Goal: Information Seeking & Learning: Compare options

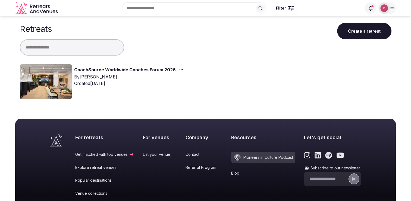
click at [143, 70] on link "CoachSource Worldwide Coaches Forum 2026" at bounding box center [125, 69] width 102 height 7
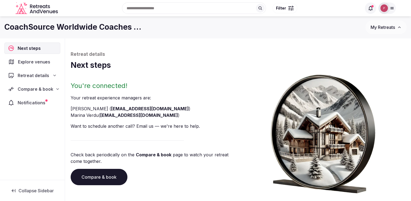
click at [38, 65] on div "Explore venues" at bounding box center [32, 61] width 55 height 11
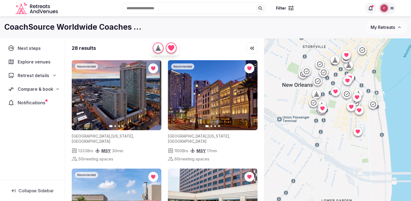
click at [44, 77] on span "Retreat details" at bounding box center [34, 75] width 32 height 7
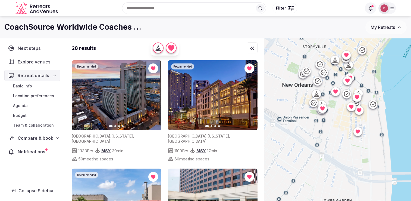
click at [39, 95] on span "Location preferences" at bounding box center [33, 95] width 41 height 5
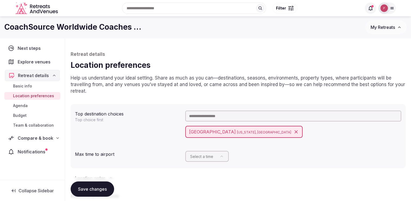
click at [53, 76] on icon at bounding box center [54, 75] width 4 height 4
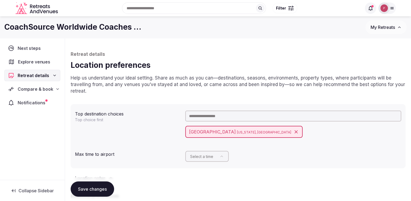
click at [44, 65] on span "Explore venues" at bounding box center [35, 61] width 35 height 7
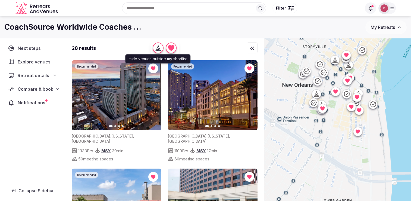
click at [159, 49] on icon "button" at bounding box center [158, 49] width 1 height 2
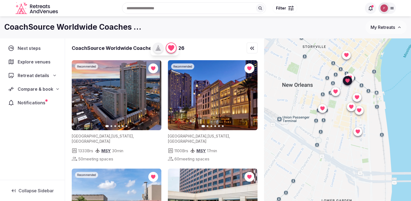
click at [223, 96] on img at bounding box center [213, 95] width 90 height 70
click at [250, 96] on icon "button" at bounding box center [250, 95] width 2 height 4
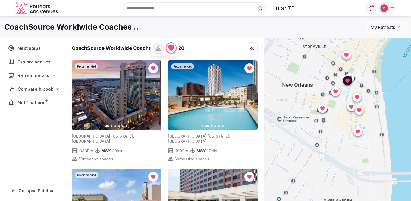
click at [251, 96] on icon "button" at bounding box center [250, 95] width 4 height 4
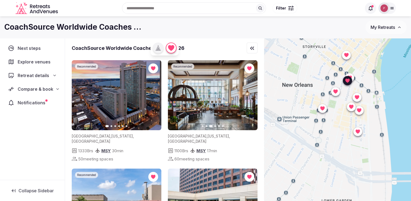
click at [251, 96] on icon "button" at bounding box center [250, 95] width 4 height 4
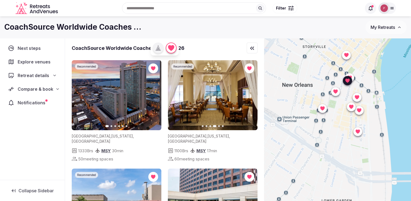
click at [251, 96] on icon "button" at bounding box center [250, 95] width 4 height 4
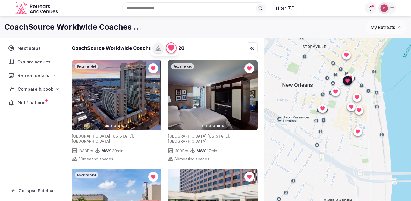
click at [251, 96] on icon "button" at bounding box center [250, 95] width 4 height 4
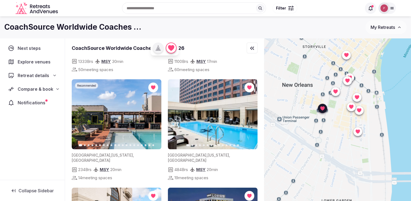
scroll to position [90, 0]
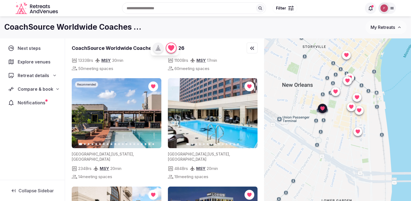
click at [121, 113] on img at bounding box center [117, 113] width 90 height 70
click at [155, 111] on icon "button" at bounding box center [154, 113] width 4 height 4
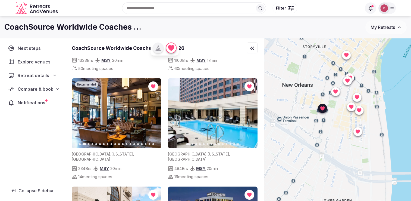
click at [155, 111] on icon "button" at bounding box center [154, 113] width 4 height 4
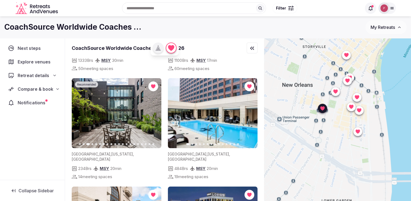
click at [81, 111] on icon "button" at bounding box center [79, 113] width 4 height 4
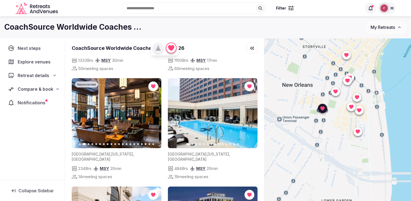
click at [81, 111] on icon "button" at bounding box center [79, 113] width 4 height 4
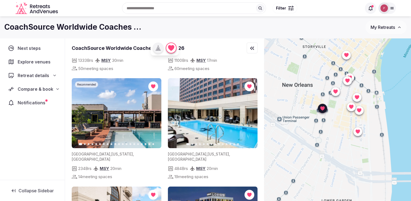
click at [123, 103] on img at bounding box center [117, 113] width 90 height 70
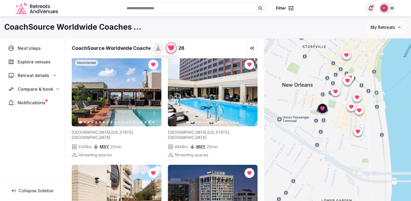
scroll to position [76, 0]
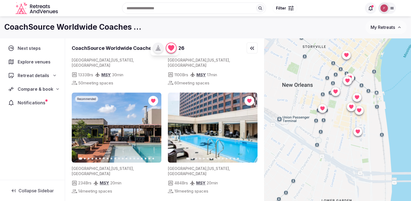
click at [253, 51] on icon "button" at bounding box center [252, 48] width 7 height 7
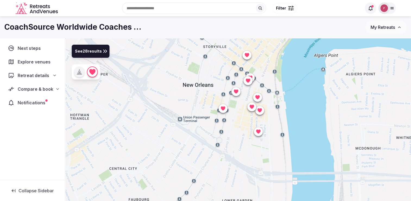
click at [398, 27] on icon "button" at bounding box center [399, 27] width 4 height 4
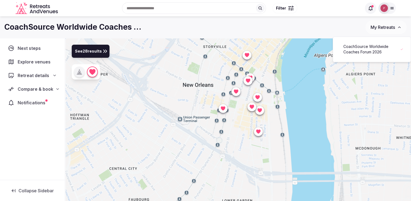
click at [392, 27] on span "My Retreats" at bounding box center [383, 26] width 24 height 5
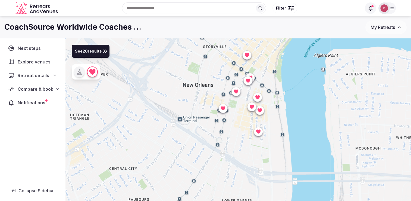
click at [98, 54] on span "See 28 results" at bounding box center [88, 51] width 27 height 6
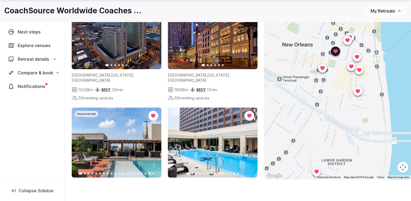
scroll to position [98, 0]
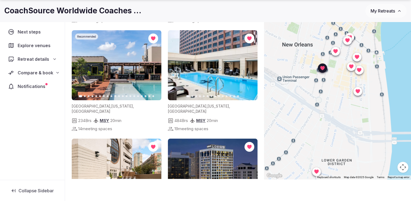
click at [154, 63] on icon "button" at bounding box center [154, 65] width 2 height 4
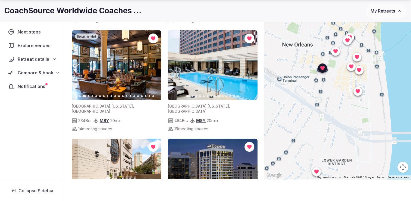
click at [152, 63] on icon "button" at bounding box center [154, 65] width 4 height 4
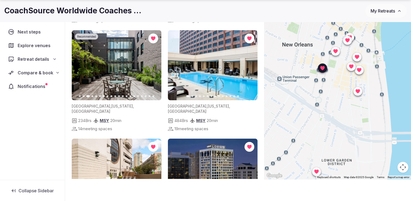
click at [152, 63] on icon "button" at bounding box center [154, 65] width 4 height 4
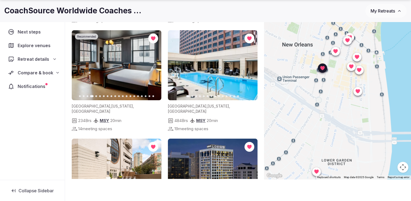
click at [152, 63] on icon "button" at bounding box center [154, 65] width 4 height 4
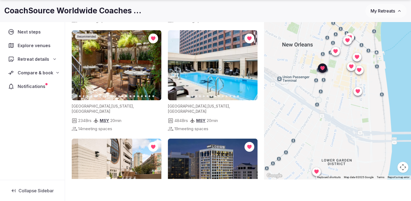
click at [152, 63] on icon "button" at bounding box center [154, 65] width 4 height 4
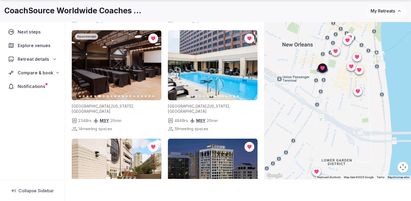
click at [152, 63] on icon "button" at bounding box center [154, 65] width 4 height 4
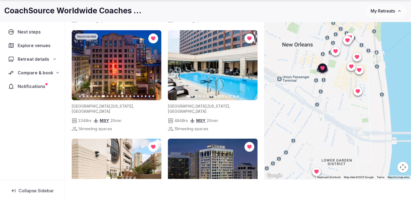
click at [152, 63] on icon "button" at bounding box center [154, 65] width 4 height 4
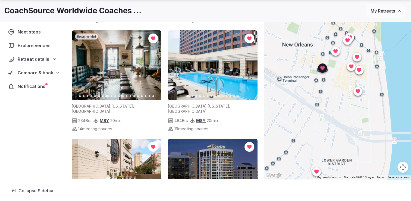
click at [152, 63] on icon "button" at bounding box center [154, 65] width 4 height 4
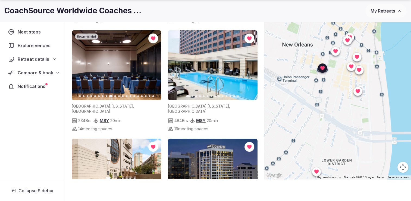
click at [152, 63] on icon "button" at bounding box center [154, 65] width 4 height 4
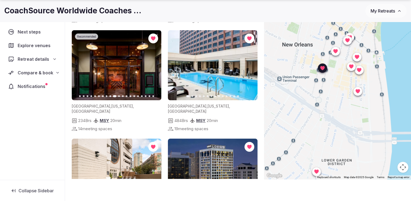
click at [152, 63] on icon "button" at bounding box center [154, 65] width 4 height 4
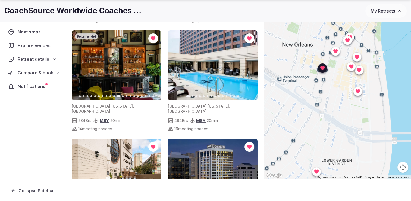
click at [152, 63] on icon "button" at bounding box center [154, 65] width 4 height 4
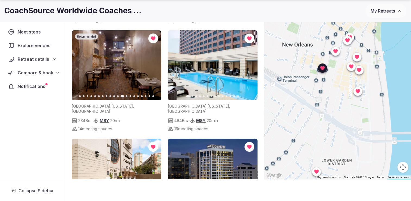
click at [152, 63] on icon "button" at bounding box center [154, 65] width 4 height 4
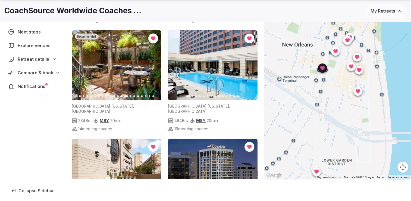
click at [152, 63] on icon "button" at bounding box center [154, 65] width 4 height 4
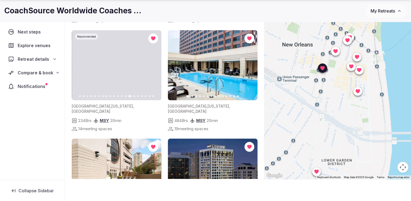
click at [152, 63] on icon "button" at bounding box center [154, 65] width 4 height 4
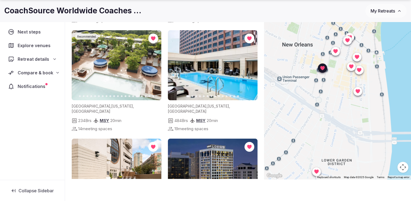
click at [152, 63] on icon "button" at bounding box center [154, 65] width 4 height 4
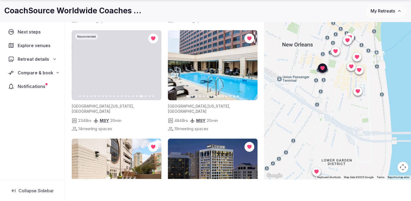
click at [152, 63] on icon "button" at bounding box center [154, 65] width 4 height 4
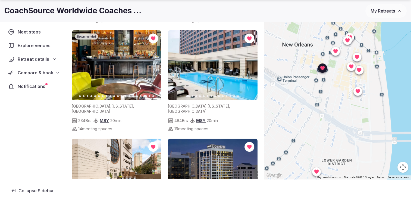
click at [152, 63] on icon "button" at bounding box center [154, 65] width 4 height 4
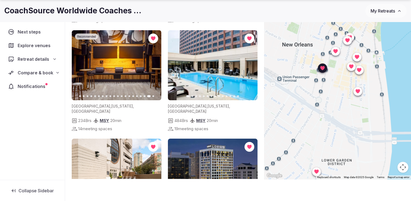
click at [152, 63] on icon "button" at bounding box center [154, 65] width 4 height 4
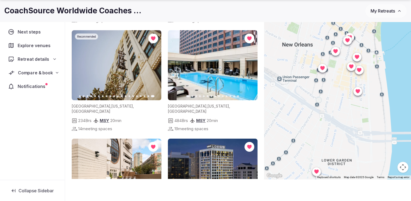
click at [44, 73] on span "Compare & book" at bounding box center [35, 72] width 35 height 7
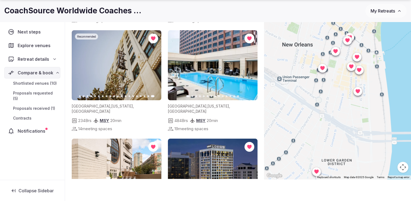
click at [40, 93] on span "Proposals requested (5)" at bounding box center [35, 95] width 45 height 11
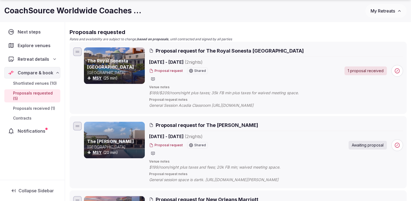
scroll to position [59, 0]
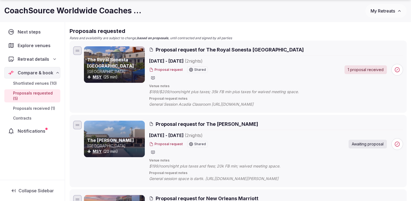
click at [102, 59] on link "The Royal Sonesta New Orleans" at bounding box center [110, 62] width 47 height 11
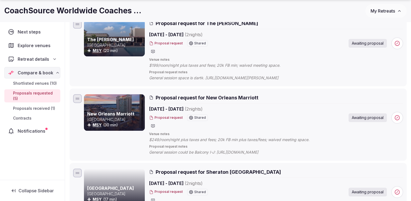
scroll to position [159, 0]
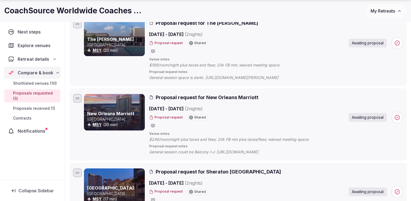
click at [121, 120] on p "United States" at bounding box center [115, 118] width 57 height 5
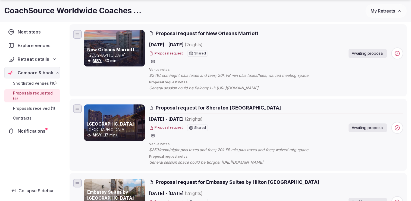
scroll to position [176, 0]
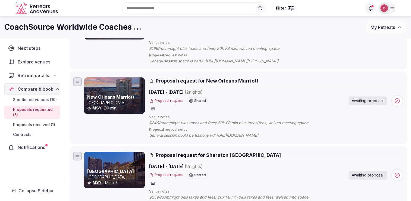
click at [106, 87] on div at bounding box center [114, 95] width 61 height 36
click at [112, 96] on link "New Orleans Marriott" at bounding box center [110, 96] width 47 height 5
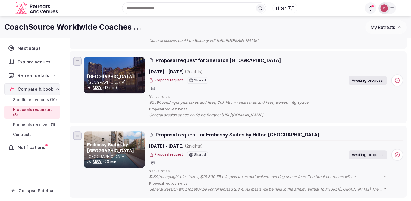
scroll to position [271, 0]
click at [123, 74] on link "Sheraton New Orleans Hotel" at bounding box center [110, 76] width 47 height 5
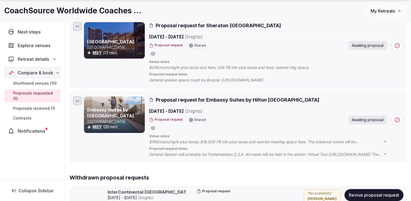
scroll to position [306, 0]
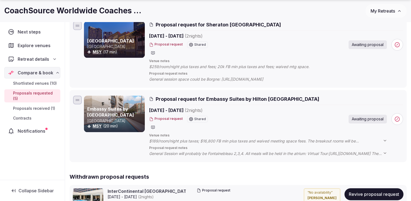
click at [165, 140] on span "$189/room/night plus taxes; $16,800 FB min plus taxes and waived meeting space …" at bounding box center [270, 140] width 243 height 5
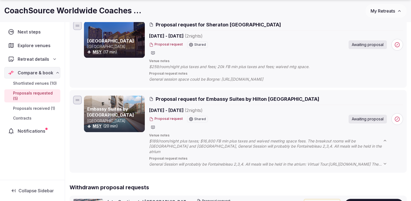
click at [114, 110] on link "Embassy Suites by Hilton New Orleans" at bounding box center [110, 111] width 47 height 11
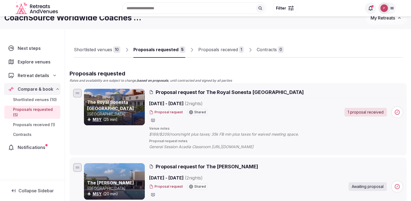
scroll to position [11, 0]
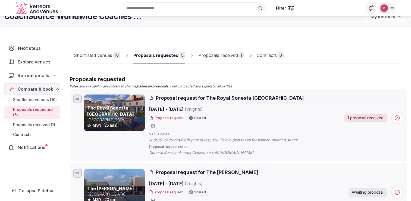
click at [27, 46] on span "Next steps" at bounding box center [30, 48] width 25 height 7
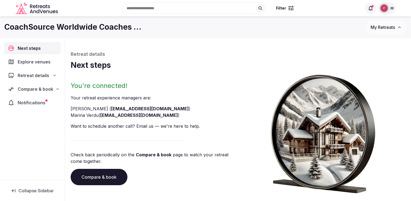
click at [386, 7] on img at bounding box center [384, 8] width 8 height 8
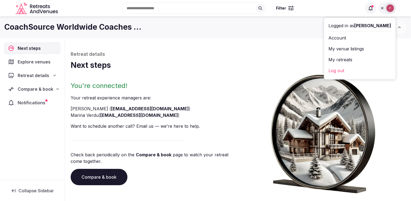
click at [359, 70] on link "Log out" at bounding box center [360, 70] width 63 height 9
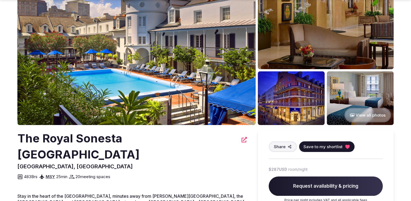
scroll to position [34, 0]
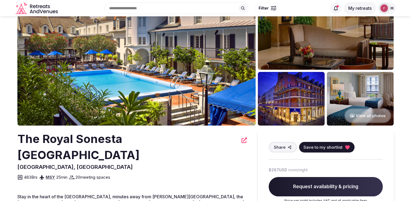
click at [348, 84] on img at bounding box center [360, 99] width 67 height 54
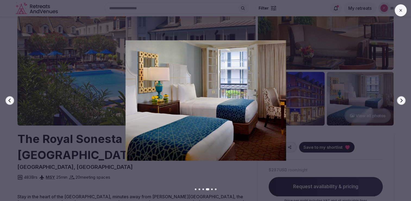
click at [401, 98] on icon "button" at bounding box center [401, 100] width 4 height 4
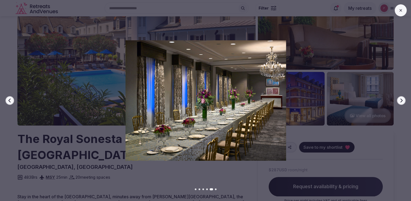
click at [401, 98] on icon "button" at bounding box center [401, 100] width 4 height 4
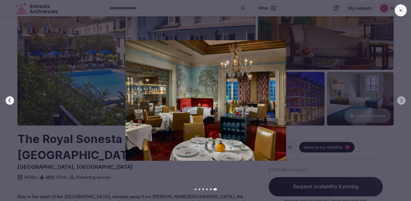
click at [12, 100] on button "Previous slide" at bounding box center [9, 100] width 9 height 9
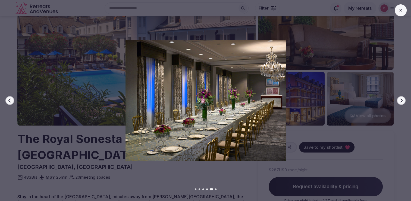
click at [400, 100] on icon "button" at bounding box center [401, 100] width 4 height 4
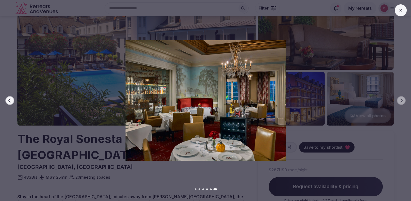
click at [9, 103] on button "Previous slide" at bounding box center [9, 100] width 9 height 9
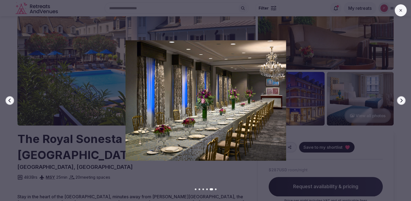
click at [400, 12] on button at bounding box center [401, 10] width 12 height 12
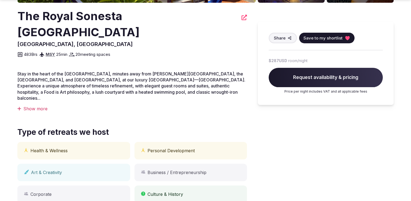
scroll to position [157, 0]
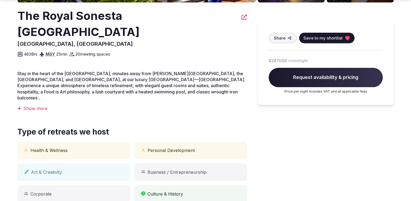
click at [274, 65] on div "$287 USD room/night Request availability & pricing Price per night includes VAT…" at bounding box center [326, 75] width 114 height 37
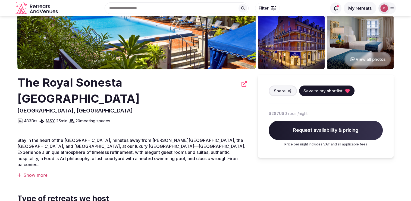
scroll to position [0, 0]
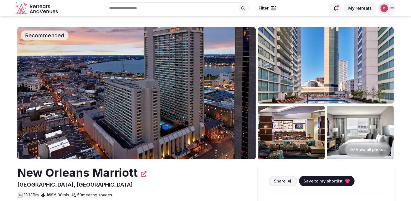
click at [328, 85] on img at bounding box center [326, 65] width 136 height 76
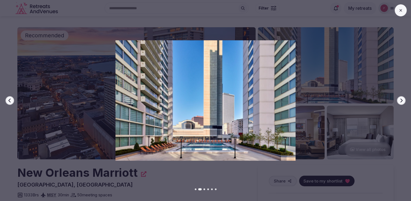
click at [401, 99] on icon "button" at bounding box center [402, 100] width 2 height 4
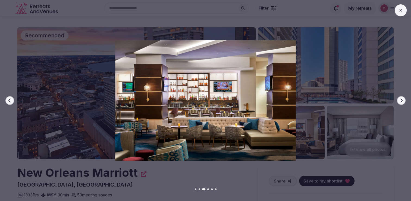
click at [401, 99] on icon "button" at bounding box center [402, 100] width 2 height 4
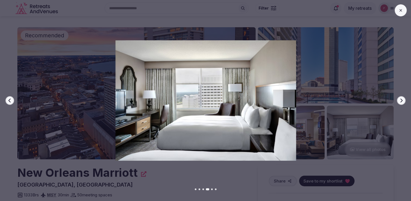
click at [401, 99] on icon "button" at bounding box center [402, 100] width 2 height 4
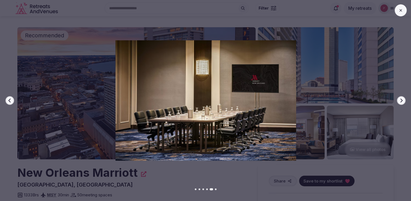
click at [401, 99] on icon "button" at bounding box center [402, 100] width 2 height 4
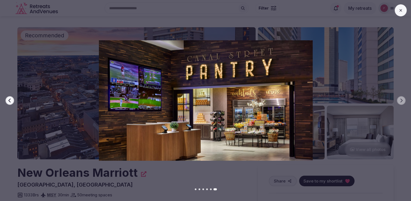
click at [8, 99] on icon "button" at bounding box center [10, 100] width 4 height 4
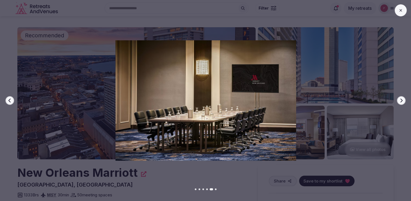
click at [8, 99] on icon "button" at bounding box center [10, 100] width 4 height 4
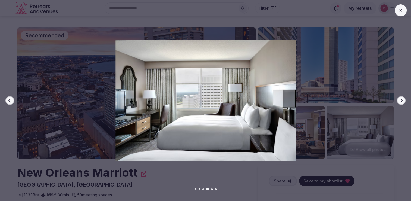
click at [8, 99] on icon "button" at bounding box center [10, 100] width 4 height 4
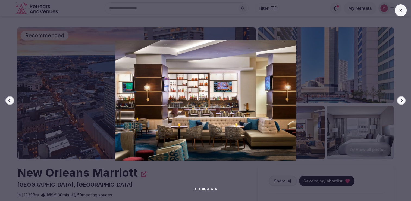
click at [9, 102] on icon "button" at bounding box center [10, 100] width 4 height 4
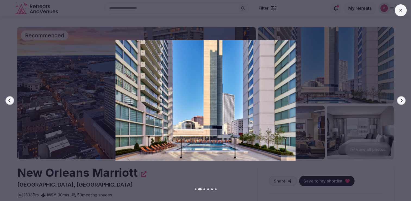
click at [9, 102] on icon "button" at bounding box center [10, 100] width 4 height 4
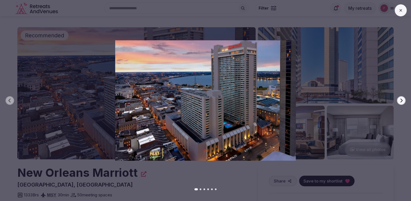
click at [399, 15] on button at bounding box center [401, 10] width 12 height 12
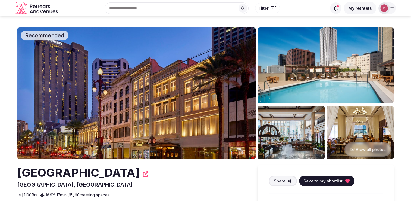
click at [313, 67] on img at bounding box center [326, 65] width 136 height 76
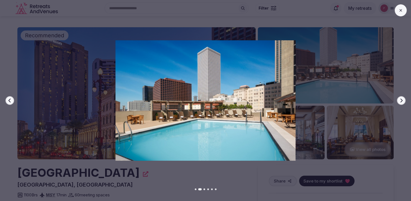
click at [402, 103] on button "Next slide" at bounding box center [401, 100] width 9 height 9
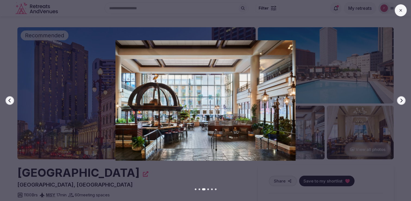
click at [402, 103] on button "Next slide" at bounding box center [401, 100] width 9 height 9
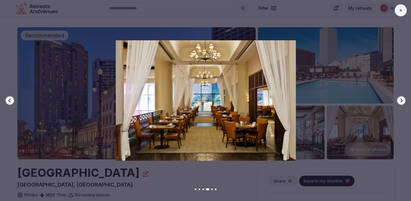
click at [402, 103] on button "Next slide" at bounding box center [401, 100] width 9 height 9
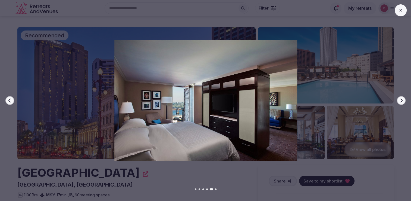
click at [402, 103] on button "Next slide" at bounding box center [401, 100] width 9 height 9
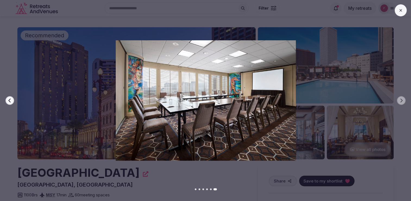
click at [399, 11] on icon at bounding box center [401, 10] width 4 height 4
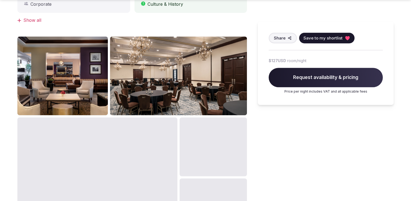
scroll to position [372, 0]
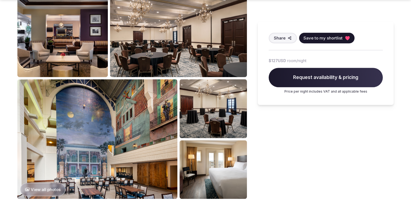
click at [52, 182] on button "View all photos" at bounding box center [42, 188] width 45 height 13
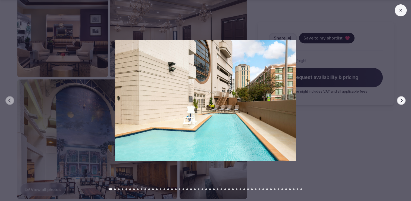
click at [401, 102] on icon "button" at bounding box center [401, 100] width 4 height 4
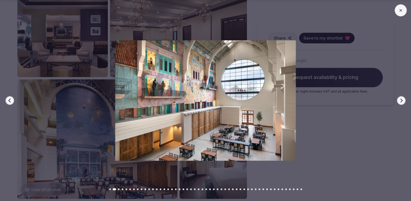
click at [401, 102] on icon "button" at bounding box center [401, 100] width 4 height 4
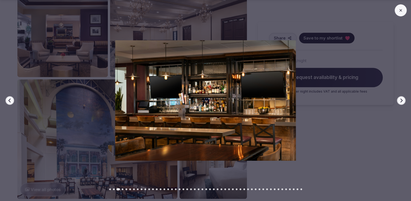
click at [401, 102] on icon "button" at bounding box center [401, 100] width 4 height 4
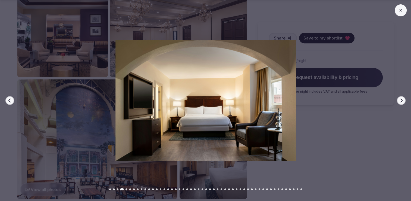
click at [401, 102] on icon "button" at bounding box center [401, 100] width 4 height 4
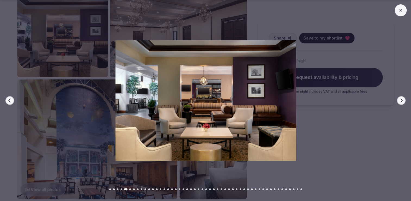
click at [401, 102] on icon "button" at bounding box center [401, 100] width 4 height 4
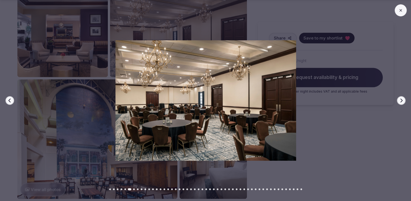
click at [400, 102] on icon "button" at bounding box center [401, 100] width 4 height 4
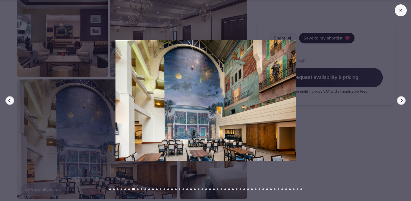
click at [400, 102] on icon "button" at bounding box center [401, 100] width 4 height 4
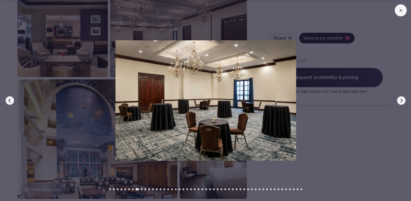
click at [400, 102] on icon "button" at bounding box center [401, 100] width 4 height 4
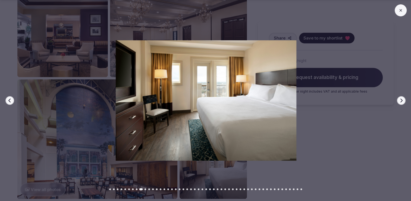
click at [400, 102] on icon "button" at bounding box center [401, 100] width 4 height 4
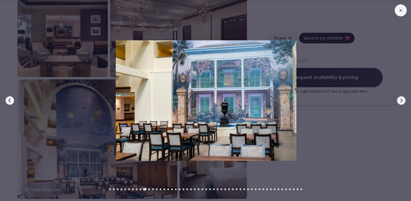
click at [400, 102] on icon "button" at bounding box center [401, 100] width 4 height 4
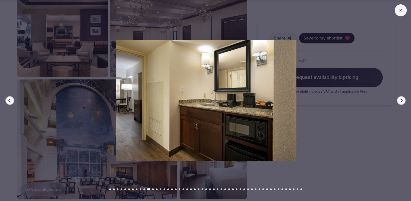
click at [400, 102] on icon "button" at bounding box center [401, 100] width 4 height 4
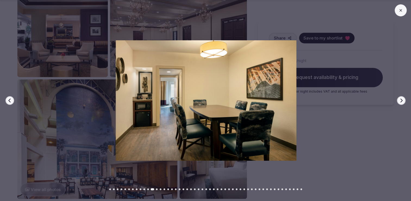
click at [400, 102] on icon "button" at bounding box center [401, 100] width 4 height 4
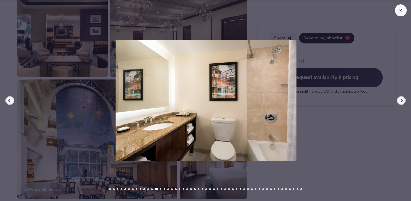
click at [400, 102] on icon "button" at bounding box center [401, 100] width 4 height 4
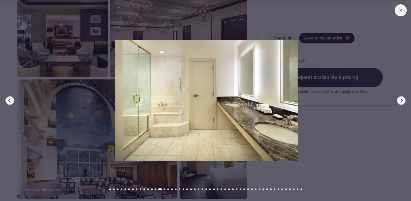
click at [400, 102] on icon "button" at bounding box center [401, 100] width 4 height 4
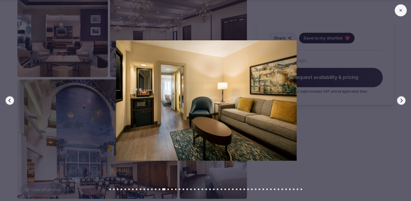
click at [400, 102] on icon "button" at bounding box center [401, 100] width 4 height 4
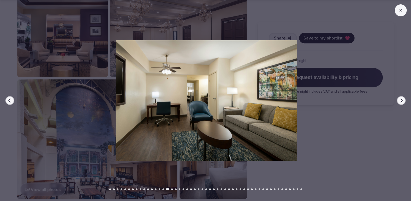
click at [400, 102] on icon "button" at bounding box center [401, 100] width 4 height 4
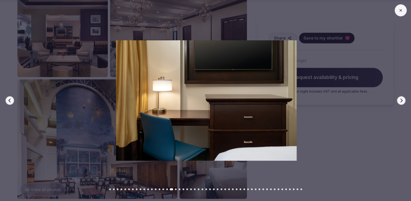
click at [400, 102] on icon "button" at bounding box center [401, 100] width 4 height 4
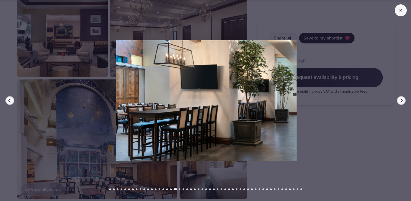
click at [400, 102] on icon "button" at bounding box center [401, 100] width 4 height 4
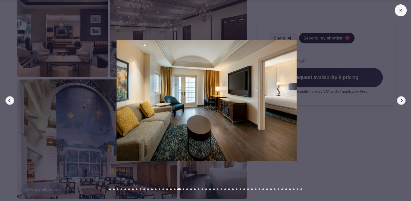
click at [400, 102] on icon "button" at bounding box center [401, 100] width 4 height 4
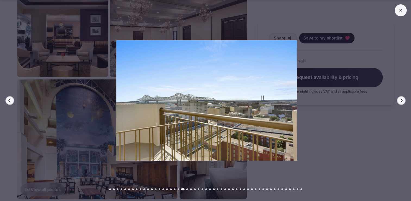
click at [400, 102] on icon "button" at bounding box center [401, 100] width 4 height 4
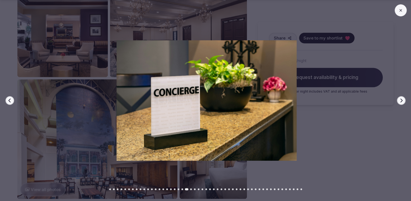
click at [400, 102] on icon "button" at bounding box center [401, 100] width 4 height 4
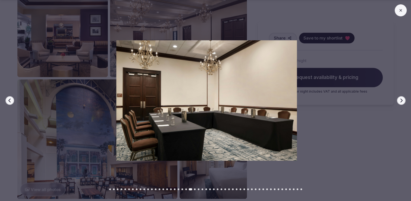
click at [400, 102] on icon "button" at bounding box center [401, 100] width 4 height 4
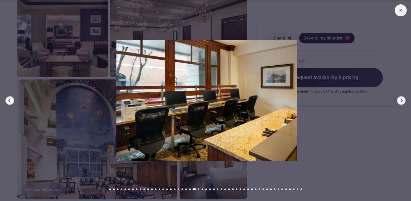
click at [400, 102] on icon "button" at bounding box center [401, 100] width 4 height 4
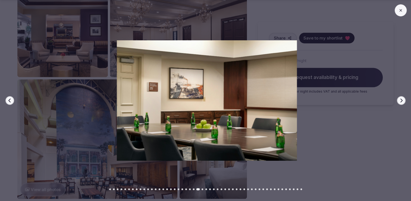
click at [400, 102] on icon "button" at bounding box center [401, 100] width 4 height 4
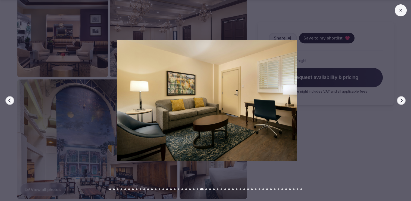
click at [400, 102] on icon "button" at bounding box center [401, 100] width 4 height 4
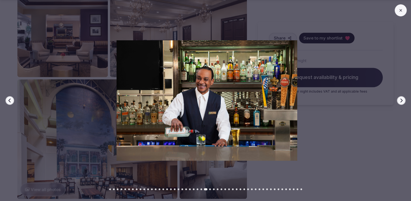
click at [400, 102] on icon "button" at bounding box center [401, 100] width 4 height 4
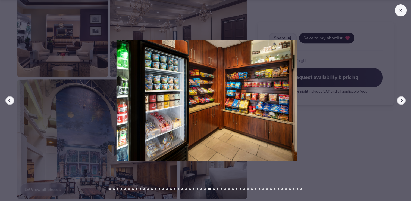
click at [400, 102] on icon "button" at bounding box center [401, 100] width 4 height 4
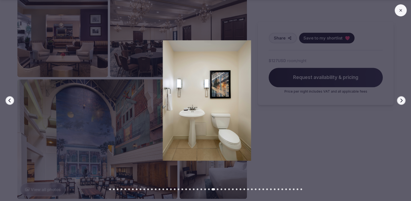
click at [400, 102] on icon "button" at bounding box center [401, 100] width 4 height 4
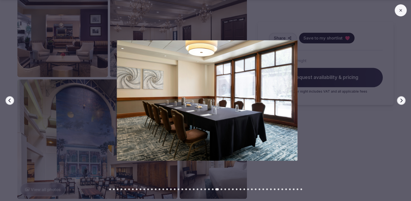
click at [400, 102] on icon "button" at bounding box center [401, 100] width 4 height 4
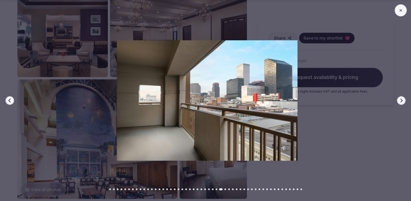
click at [400, 102] on icon "button" at bounding box center [401, 100] width 4 height 4
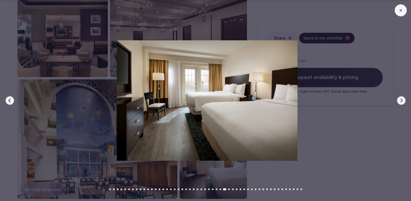
click at [400, 102] on icon "button" at bounding box center [401, 100] width 4 height 4
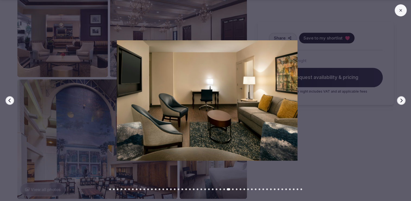
click at [400, 102] on icon "button" at bounding box center [401, 100] width 4 height 4
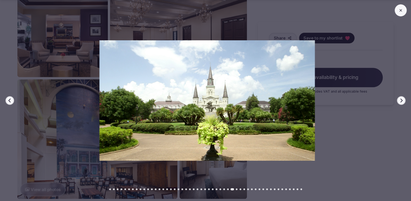
click at [400, 102] on icon "button" at bounding box center [401, 100] width 4 height 4
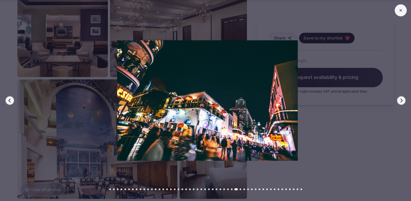
click at [399, 101] on icon "button" at bounding box center [401, 100] width 4 height 4
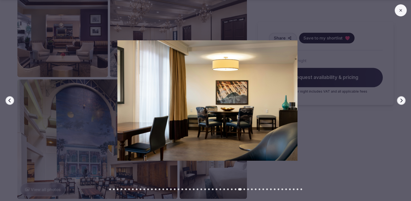
click at [399, 101] on icon "button" at bounding box center [401, 100] width 4 height 4
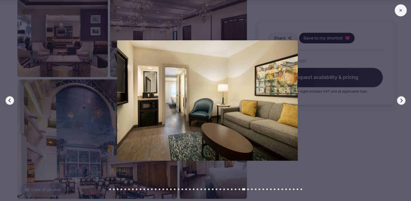
click at [399, 101] on icon "button" at bounding box center [401, 100] width 4 height 4
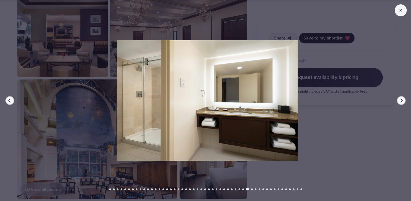
click at [399, 101] on icon "button" at bounding box center [401, 100] width 4 height 4
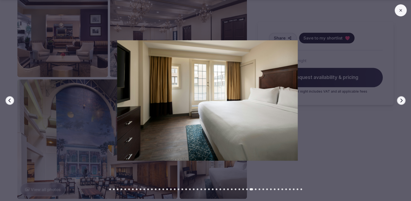
click at [399, 101] on icon "button" at bounding box center [401, 100] width 4 height 4
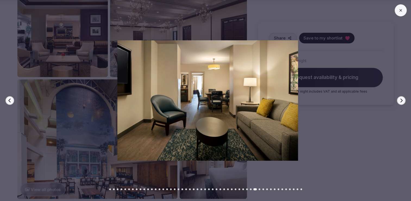
click at [399, 101] on icon "button" at bounding box center [401, 100] width 4 height 4
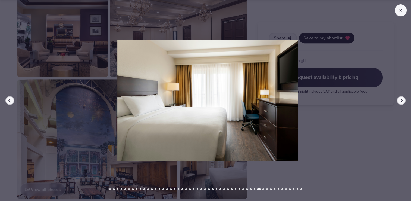
click at [400, 11] on icon at bounding box center [400, 10] width 2 height 2
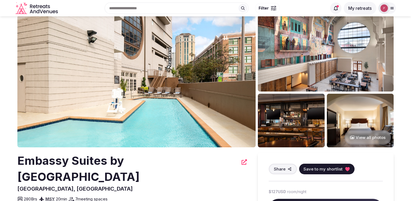
scroll to position [0, 0]
